Goal: Navigation & Orientation: Find specific page/section

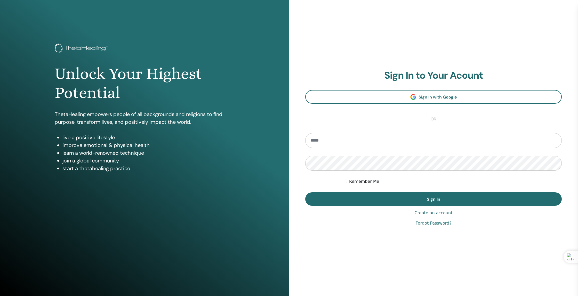
type input "**********"
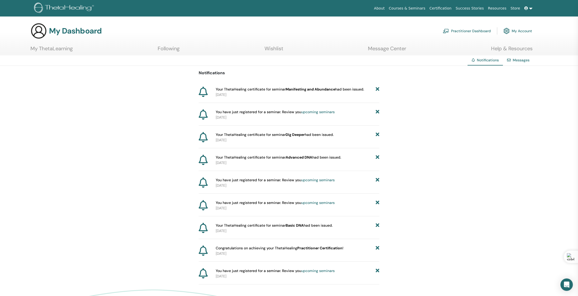
click at [471, 31] on link "Practitioner Dashboard" at bounding box center [467, 30] width 48 height 11
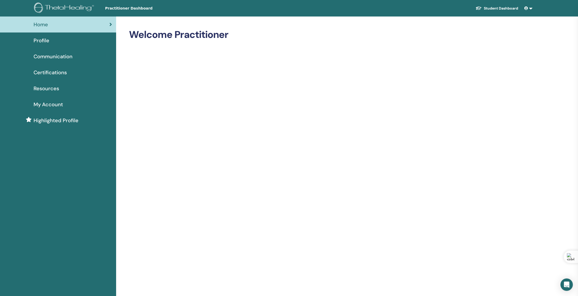
click at [51, 74] on span "Certifications" at bounding box center [50, 73] width 33 height 8
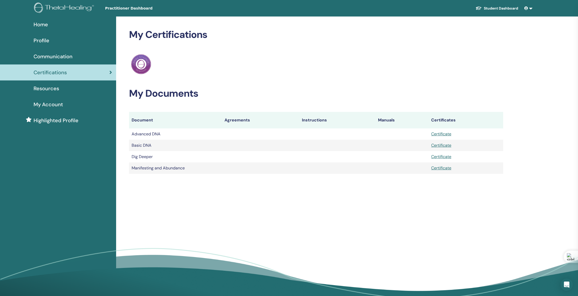
click at [43, 40] on span "Profile" at bounding box center [42, 41] width 16 height 8
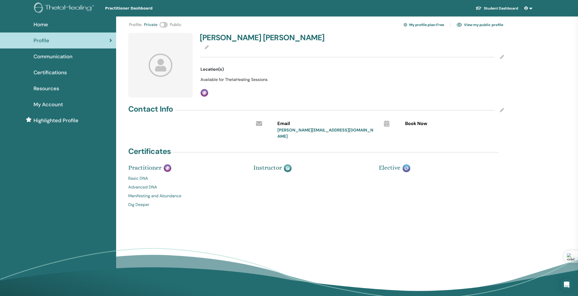
click at [49, 55] on span "Communication" at bounding box center [53, 57] width 39 height 8
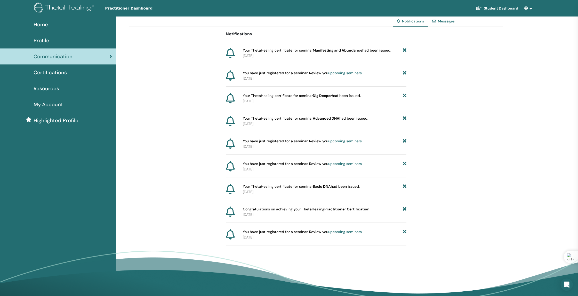
scroll to position [0, 0]
click at [46, 89] on span "Resources" at bounding box center [47, 88] width 26 height 8
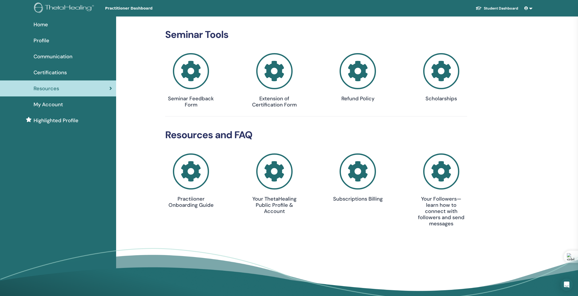
click at [531, 8] on link at bounding box center [528, 9] width 12 height 10
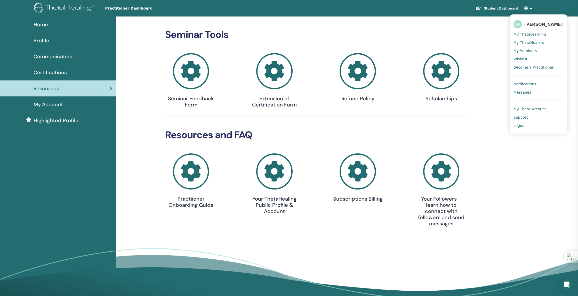
click at [525, 50] on span "My Seminars" at bounding box center [525, 51] width 23 height 5
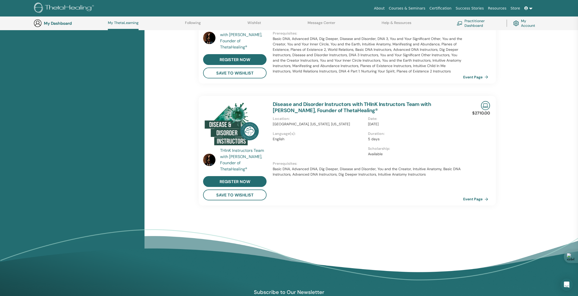
scroll to position [312, 0]
